Goal: Check status

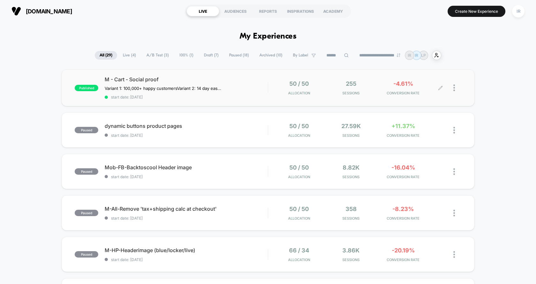
click at [273, 87] on div "50 / 50 Allocation 255 Sessions -4.61% CONVERSION RATE" at bounding box center [365, 87] width 193 height 15
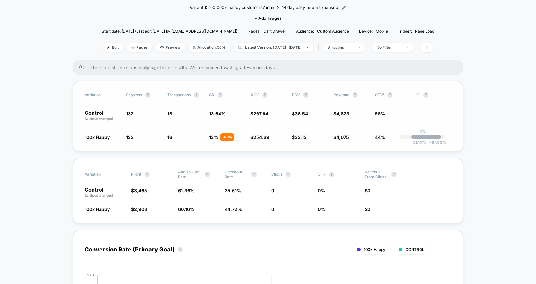
scroll to position [67, 0]
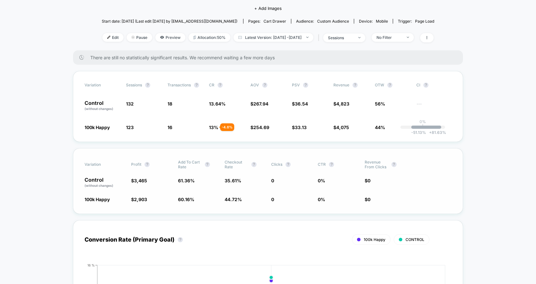
drag, startPoint x: 87, startPoint y: 105, endPoint x: 304, endPoint y: 153, distance: 221.9
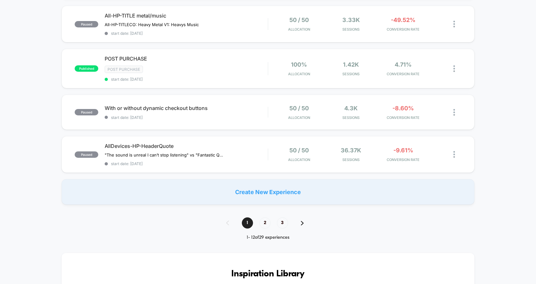
scroll to position [493, 0]
